Goal: Task Accomplishment & Management: Manage account settings

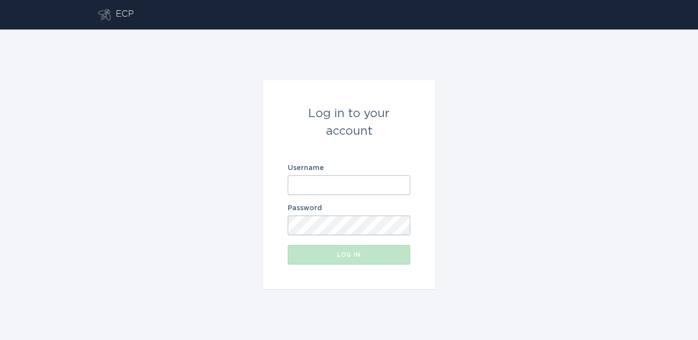
click at [348, 186] on input "Username" at bounding box center [349, 186] width 123 height 20
paste input "[EMAIL_ADDRESS][DOMAIN_NAME]"
type input "[EMAIL_ADDRESS][DOMAIN_NAME]"
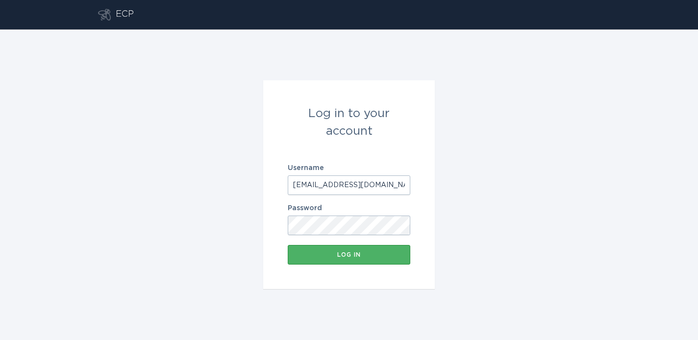
click at [329, 256] on div "Log in" at bounding box center [349, 255] width 113 height 6
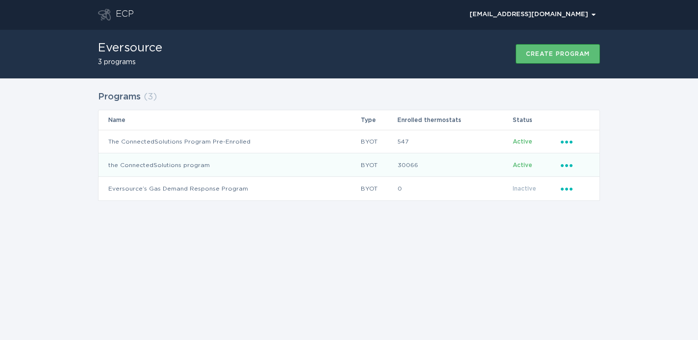
click at [566, 164] on icon "Popover menu" at bounding box center [567, 165] width 12 height 3
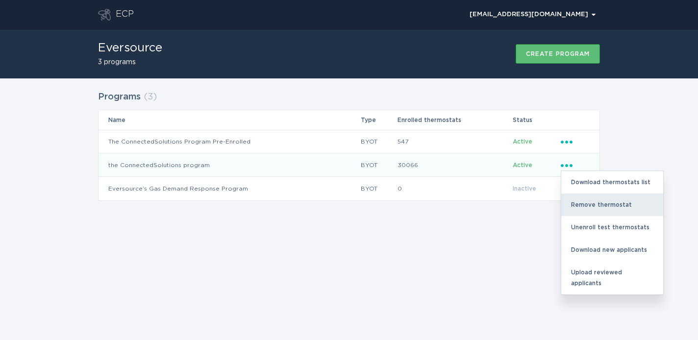
click at [588, 199] on div "Remove thermostat" at bounding box center [612, 205] width 102 height 23
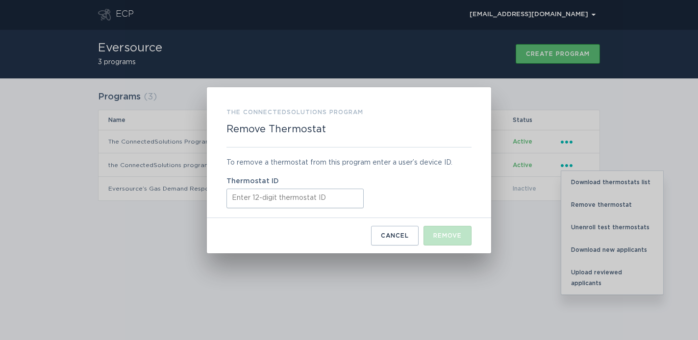
click at [317, 199] on input "Thermostat ID" at bounding box center [295, 199] width 137 height 20
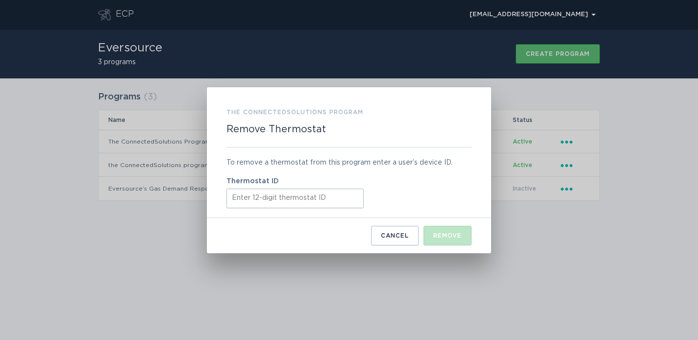
paste input "532500587272"
type input "532500587272"
click at [442, 237] on div "Remove" at bounding box center [447, 236] width 28 height 6
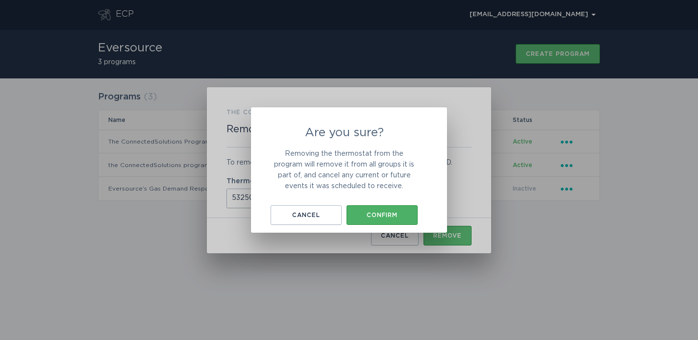
click at [388, 210] on button "Confirm" at bounding box center [382, 215] width 71 height 20
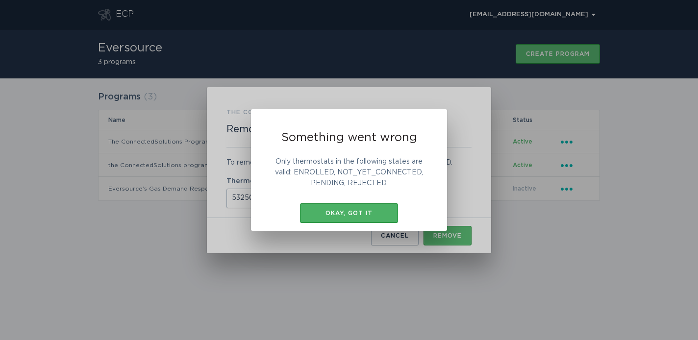
click at [381, 213] on div "Okay, got it" at bounding box center [349, 213] width 88 height 6
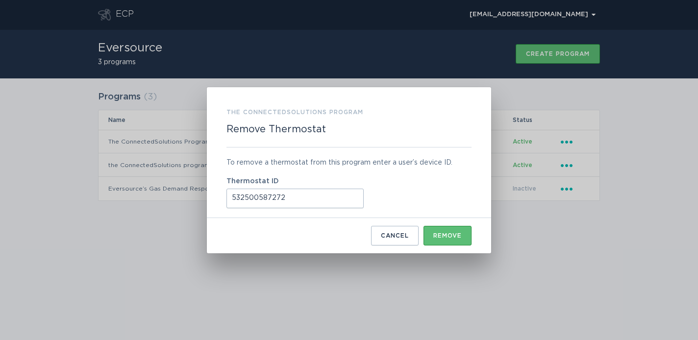
click at [399, 241] on button "Cancel" at bounding box center [395, 236] width 48 height 20
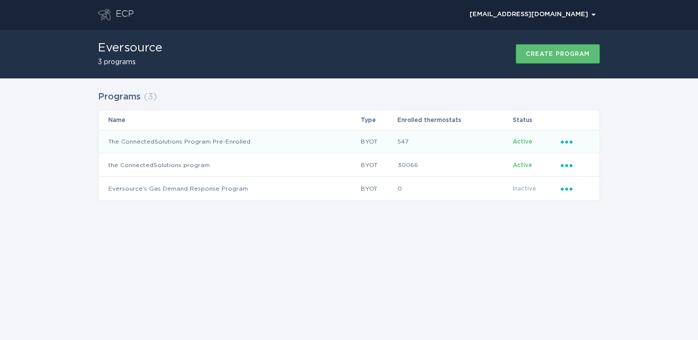
click at [566, 141] on icon "Popover menu" at bounding box center [567, 142] width 12 height 3
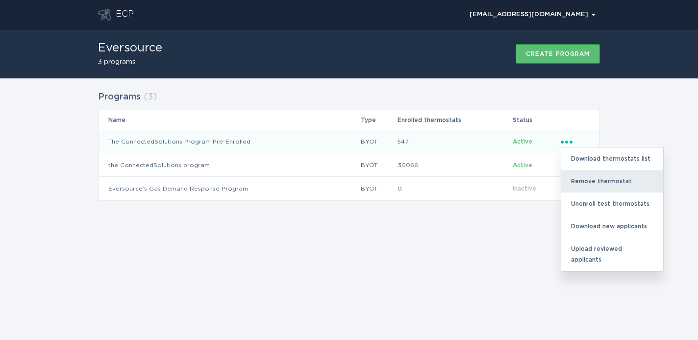
click at [597, 184] on div "Remove thermostat" at bounding box center [612, 181] width 102 height 23
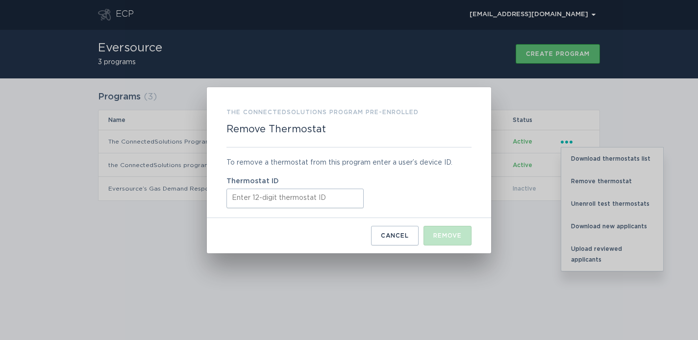
click at [303, 186] on div "Thermostat ID" at bounding box center [349, 193] width 245 height 30
click at [303, 189] on input "Thermostat ID" at bounding box center [295, 199] width 137 height 20
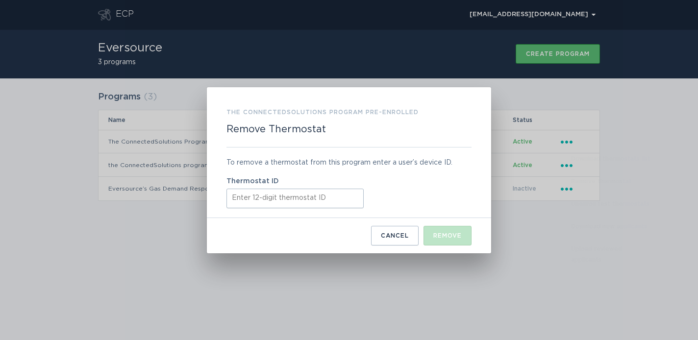
click at [296, 198] on input "Thermostat ID" at bounding box center [295, 199] width 137 height 20
paste input "532500587272"
type input "532500587272"
click at [441, 233] on div "Remove" at bounding box center [447, 236] width 28 height 6
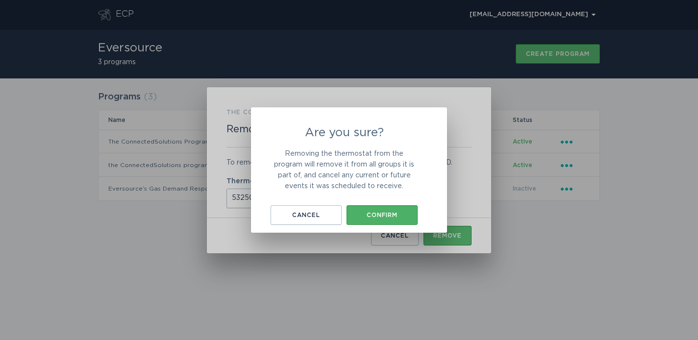
click at [380, 217] on div "Confirm" at bounding box center [382, 215] width 61 height 6
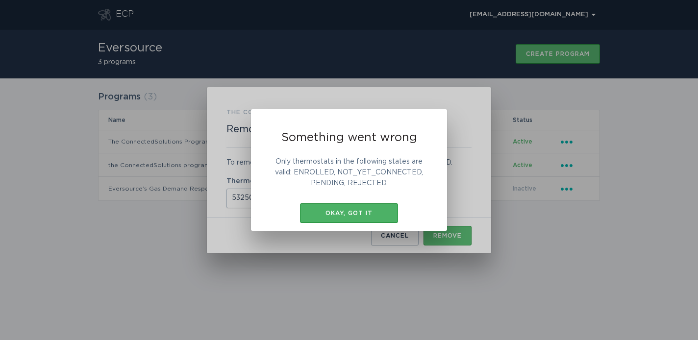
click at [380, 216] on button "Okay, got it" at bounding box center [349, 213] width 98 height 20
